Goal: Transaction & Acquisition: Purchase product/service

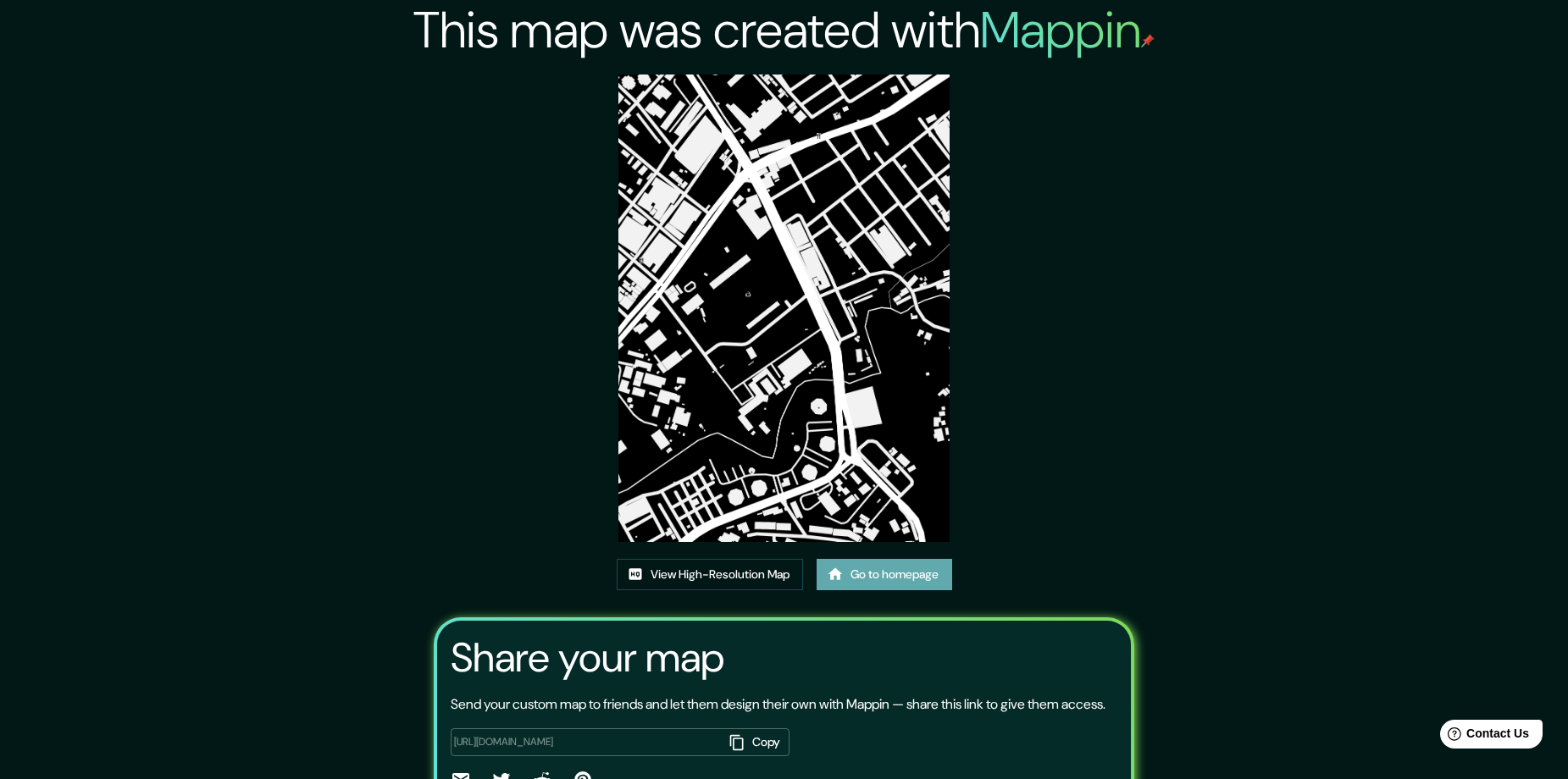
click at [914, 587] on link "Go to homepage" at bounding box center [884, 575] width 135 height 31
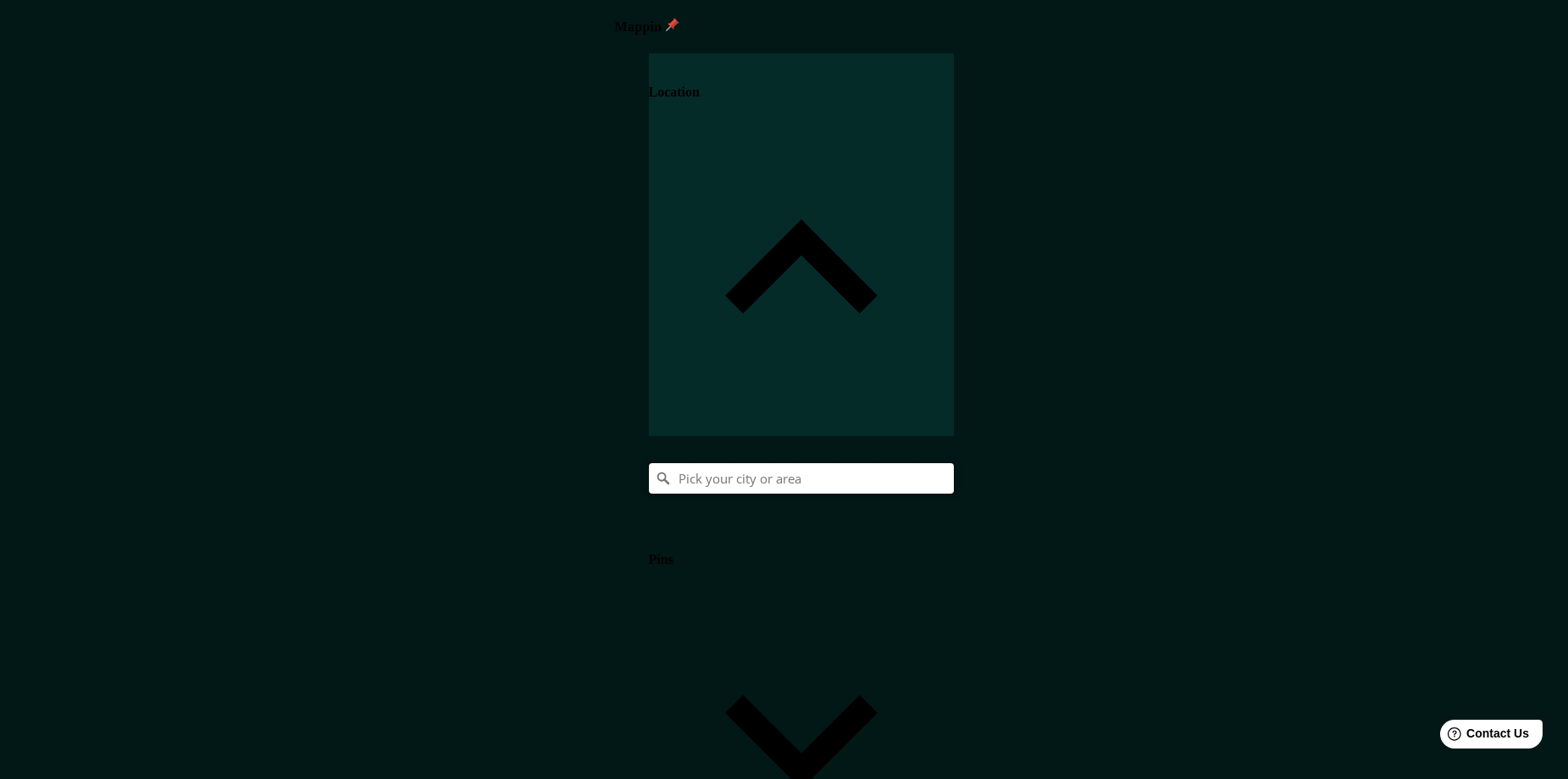
click at [954, 464] on input "Pick your city or area" at bounding box center [801, 478] width 305 height 30
paste input "Popayán, [GEOGRAPHIC_DATA], [GEOGRAPHIC_DATA]"
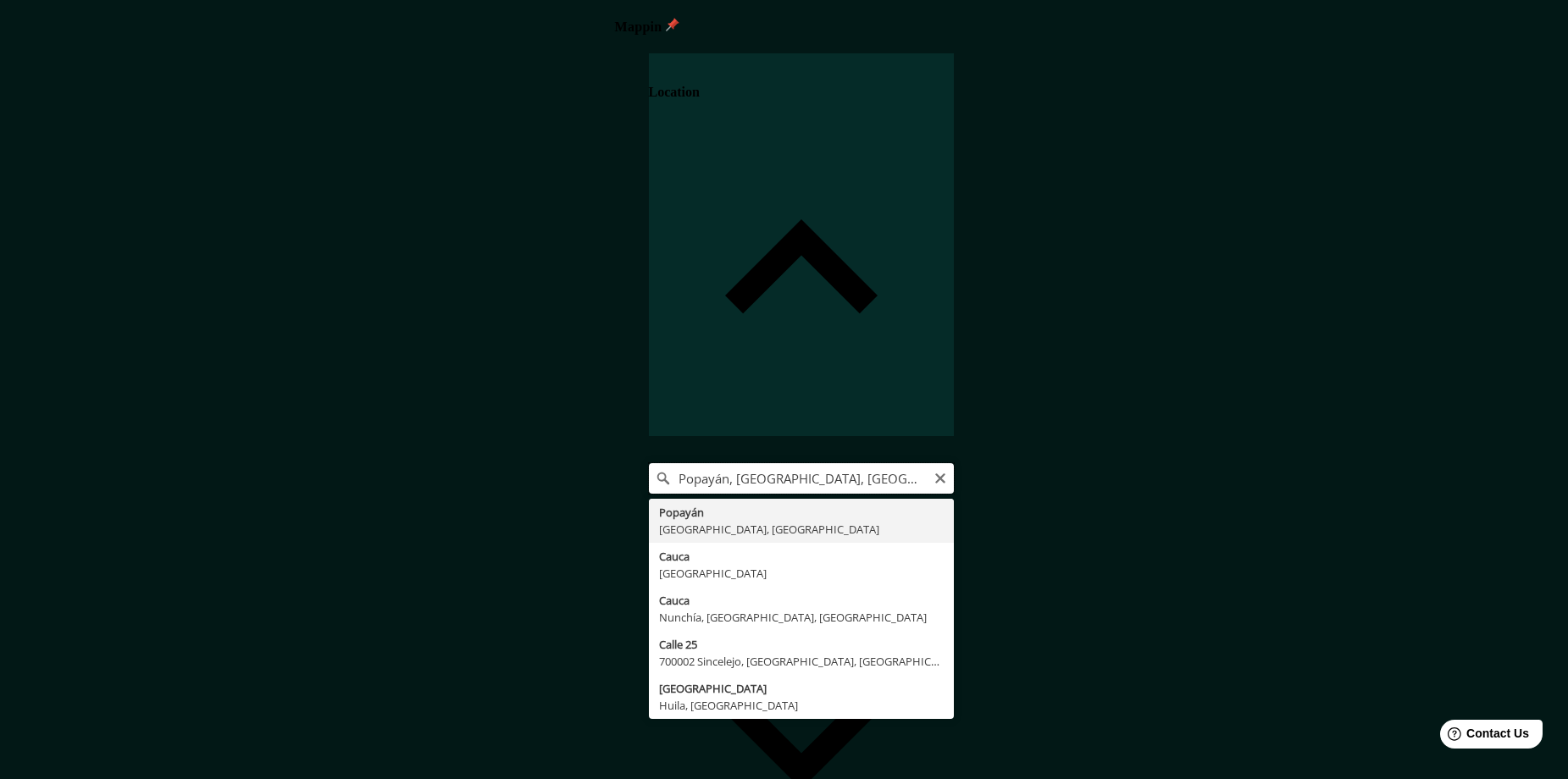
type input "Popayán, [GEOGRAPHIC_DATA], [GEOGRAPHIC_DATA]"
